Goal: Task Accomplishment & Management: Manage account settings

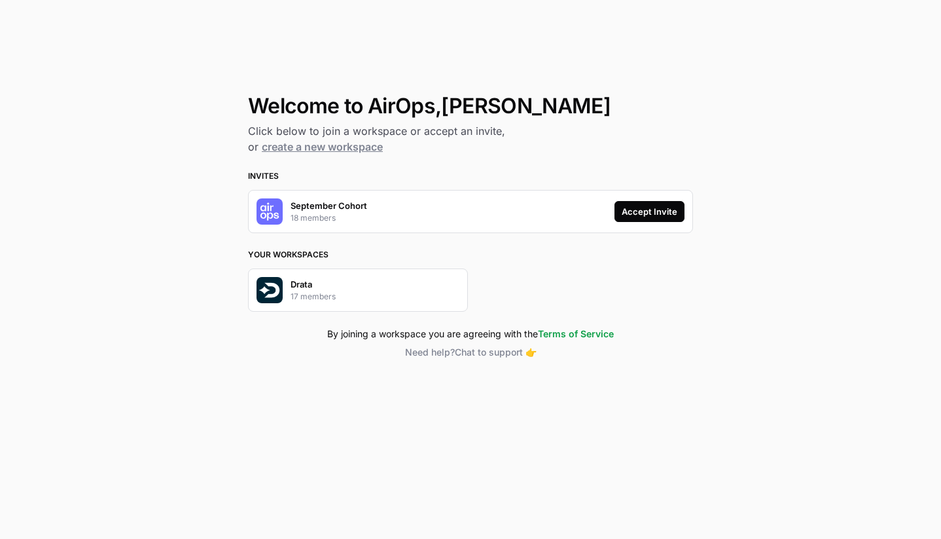
click at [674, 215] on div "Accept Invite" at bounding box center [650, 211] width 56 height 13
